Goal: Entertainment & Leisure: Consume media (video, audio)

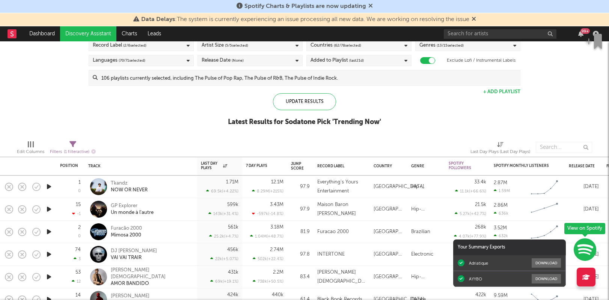
click at [53, 185] on icon "button" at bounding box center [49, 186] width 8 height 9
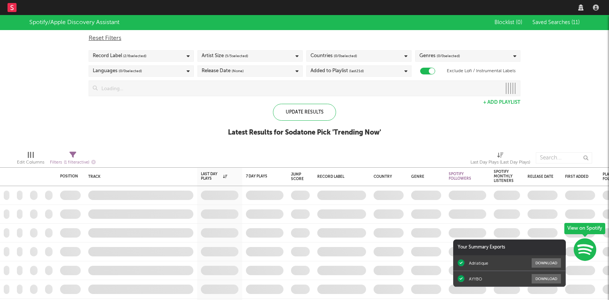
checkbox input "true"
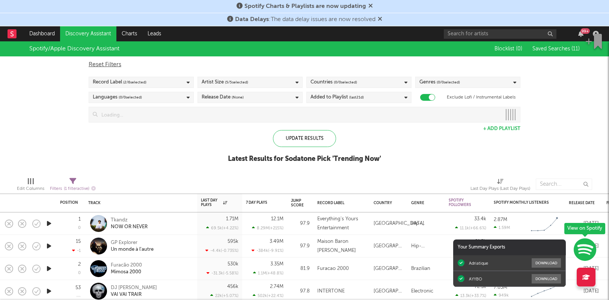
click at [368, 5] on icon at bounding box center [370, 6] width 5 height 6
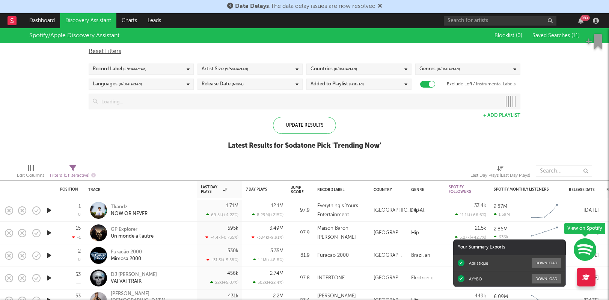
click at [379, 6] on icon at bounding box center [380, 6] width 5 height 6
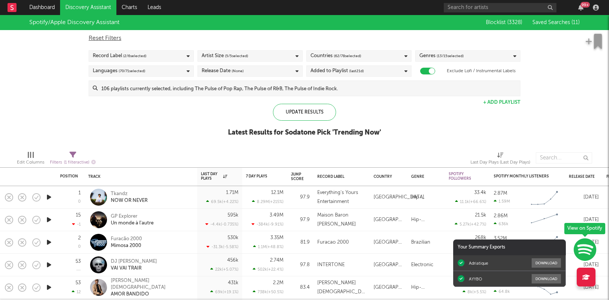
click at [47, 199] on icon "button" at bounding box center [49, 196] width 8 height 9
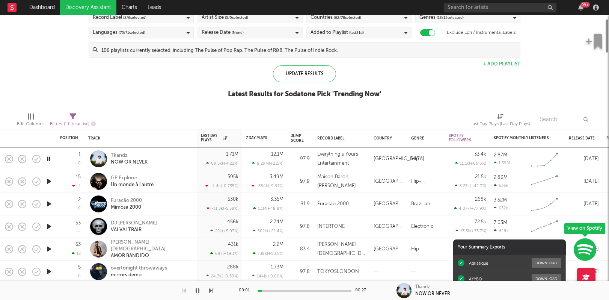
click at [47, 180] on icon "button" at bounding box center [49, 180] width 8 height 9
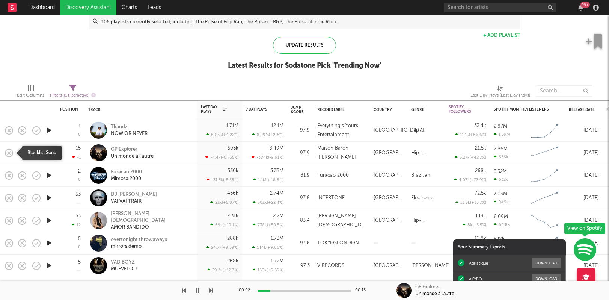
click at [11, 151] on icon "button" at bounding box center [9, 153] width 11 height 11
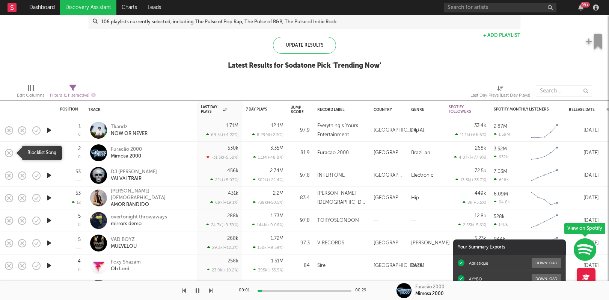
click at [8, 154] on icon "button" at bounding box center [9, 153] width 11 height 11
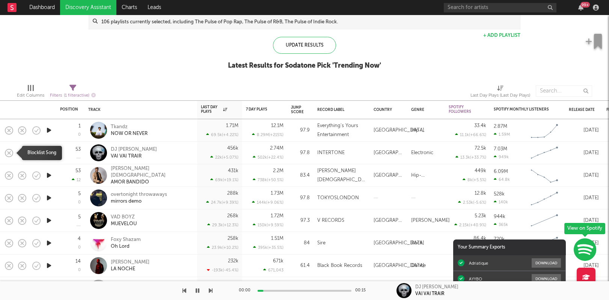
click at [11, 153] on icon "button" at bounding box center [9, 153] width 11 height 11
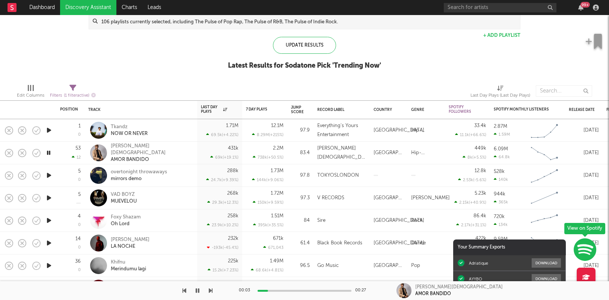
click at [48, 175] on icon "button" at bounding box center [49, 174] width 8 height 9
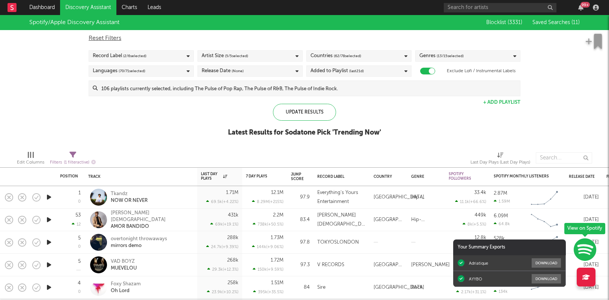
click at [51, 220] on icon "button" at bounding box center [49, 219] width 8 height 9
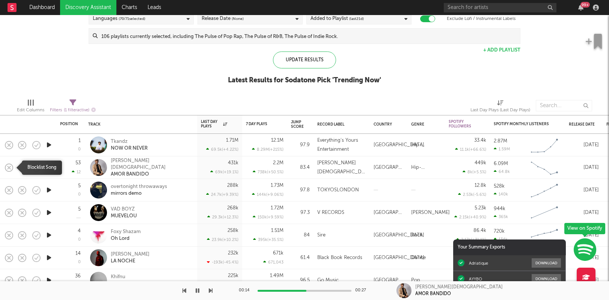
click at [7, 167] on icon "button" at bounding box center [9, 167] width 11 height 11
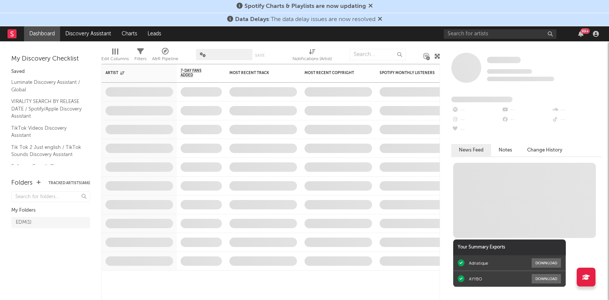
click at [381, 18] on icon at bounding box center [380, 19] width 5 height 6
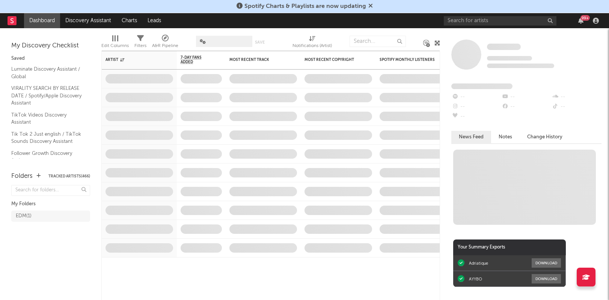
click at [370, 8] on icon at bounding box center [370, 6] width 5 height 6
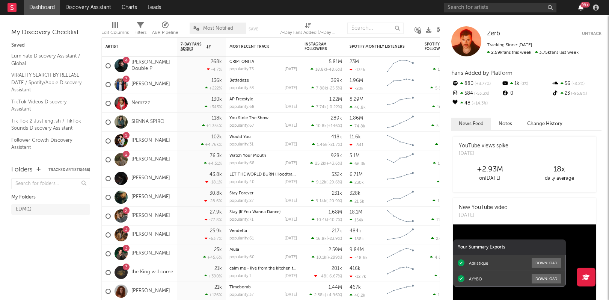
click at [580, 9] on icon "button" at bounding box center [580, 8] width 5 height 6
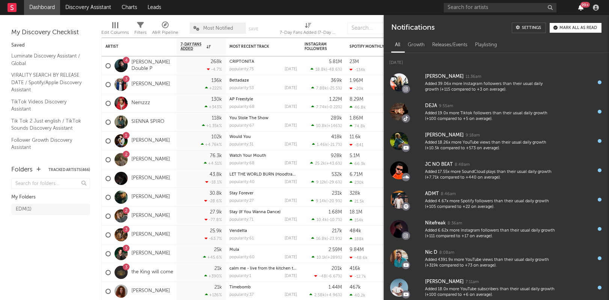
click at [580, 9] on icon "button" at bounding box center [580, 8] width 5 height 6
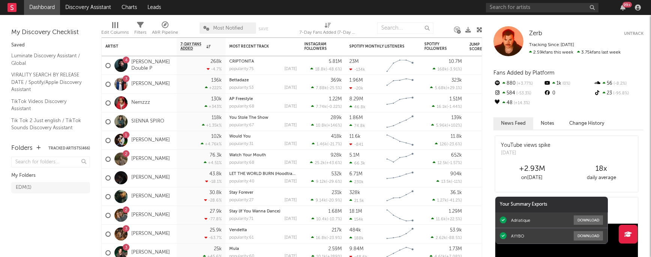
click at [492, 163] on div "Zerb Zerb Untrack Tracking Since: November 10, 2023 2.59k fans this week 3.75k …" at bounding box center [566, 136] width 169 height 242
